Goal: Information Seeking & Learning: Understand process/instructions

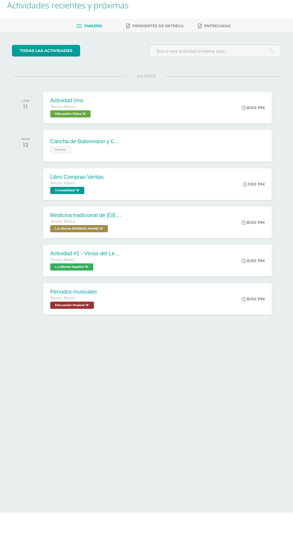
click at [75, 240] on div "Medicina tradicional de [GEOGRAPHIC_DATA]" at bounding box center [86, 241] width 72 height 6
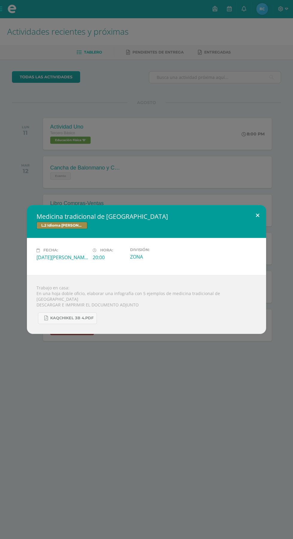
click at [257, 218] on button at bounding box center [257, 215] width 17 height 20
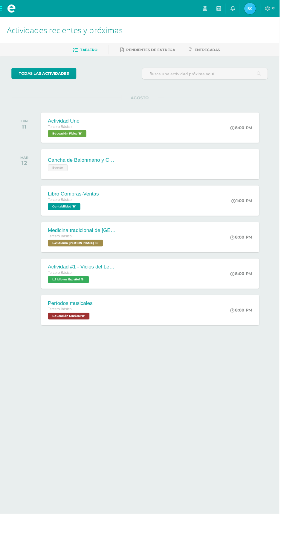
click at [154, 285] on div "Actividad #1 - Vicios del LenguaJe Tercero Básico L.1 Idioma Español 'B' 8:00 P…" at bounding box center [157, 287] width 229 height 32
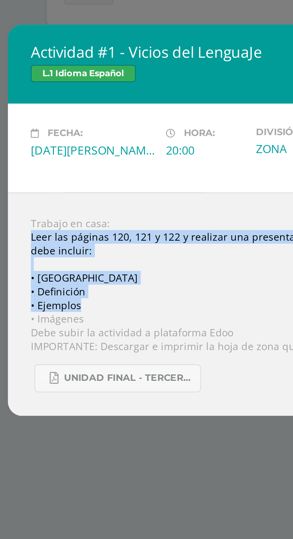
copy div "Leer las páginas 120, 121 y 122 y realizar una presentación digital sobre los v…"
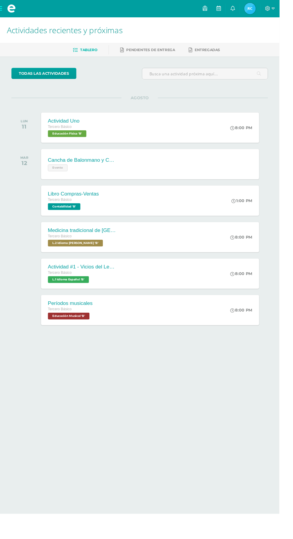
click at [154, 295] on div "Actividad #1 - Vicios del LenguaJe Tercero Básico L.1 Idioma Español 'B' 8:00 P…" at bounding box center [157, 287] width 229 height 32
